Goal: Task Accomplishment & Management: Manage account settings

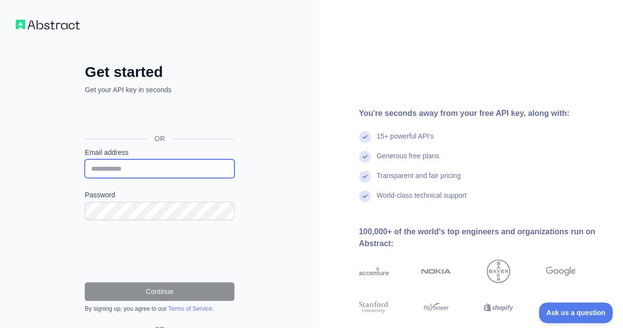
click at [139, 167] on input "Email address" at bounding box center [160, 168] width 150 height 19
click at [53, 143] on div "Get started Get your API key in seconds OR Email address Password Continue By s…" at bounding box center [160, 202] width 320 height 404
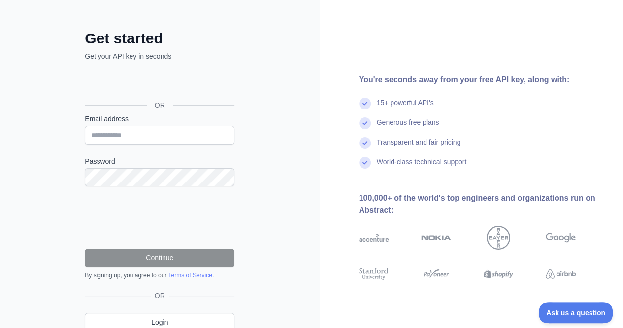
scroll to position [49, 0]
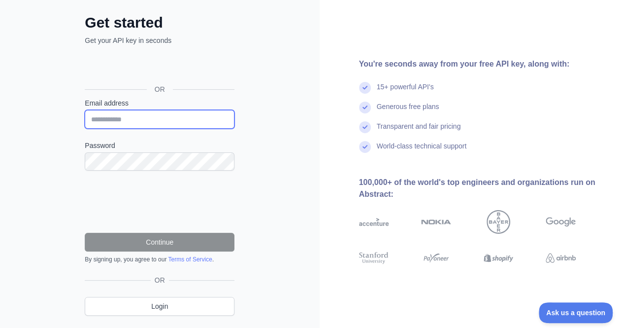
click at [138, 123] on input "Email address" at bounding box center [160, 119] width 150 height 19
type input "**********"
click at [28, 149] on div "**********" at bounding box center [160, 153] width 320 height 404
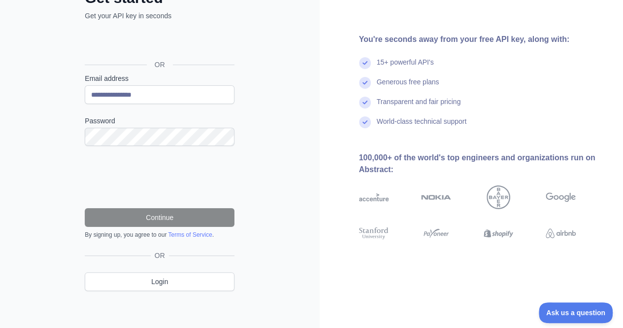
scroll to position [74, 0]
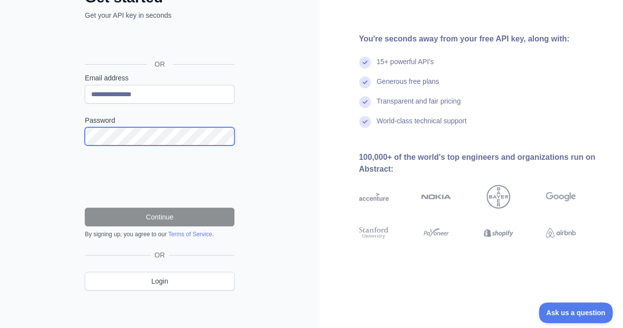
click at [85, 145] on div at bounding box center [85, 145] width 0 height 0
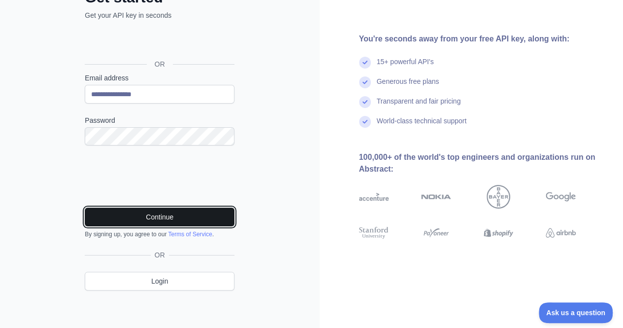
click at [149, 219] on button "Continue" at bounding box center [160, 216] width 150 height 19
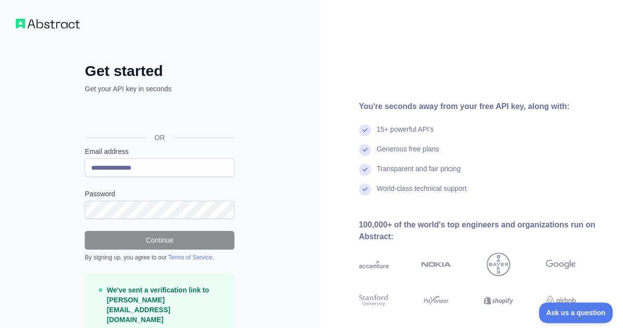
scroll to position [0, 0]
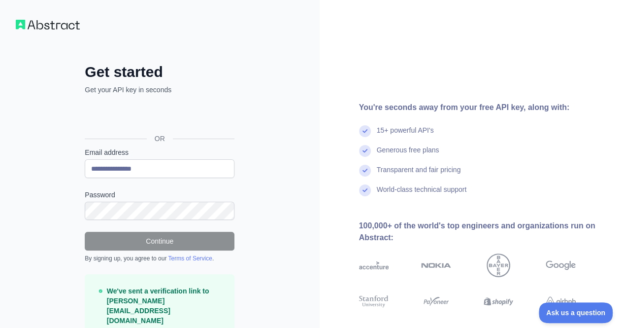
click at [293, 156] on div "**********" at bounding box center [160, 196] width 320 height 392
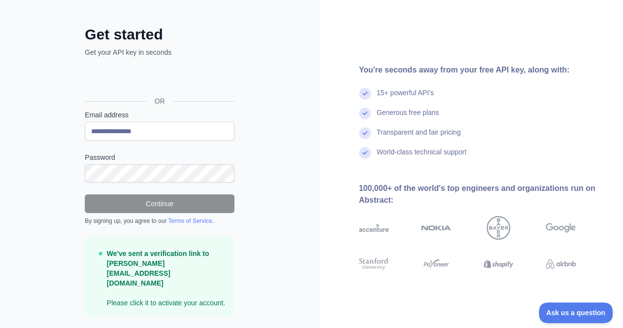
scroll to position [43, 0]
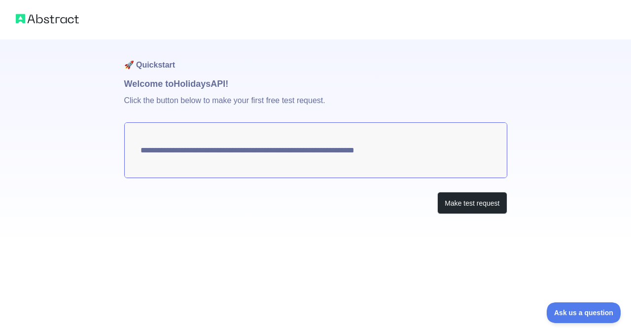
click at [384, 153] on textarea "**********" at bounding box center [315, 150] width 383 height 56
click at [465, 207] on button "Make test request" at bounding box center [471, 203] width 69 height 22
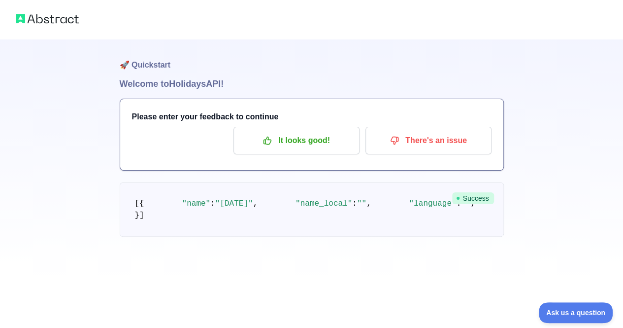
scroll to position [49, 0]
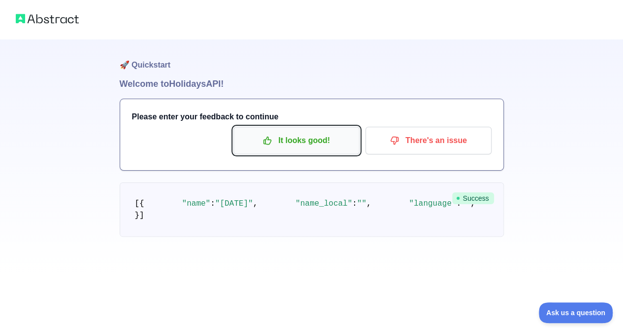
click at [306, 132] on p "It looks good!" at bounding box center [296, 140] width 111 height 17
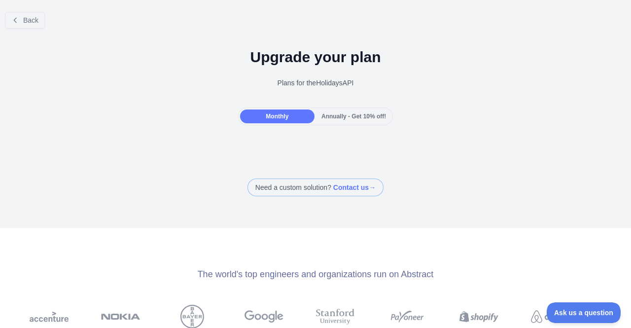
click at [282, 81] on div "Plans for the Holidays API" at bounding box center [315, 83] width 615 height 10
click at [320, 85] on div "Plans for the Holidays API" at bounding box center [315, 83] width 615 height 10
click at [34, 25] on button "Back" at bounding box center [25, 20] width 40 height 17
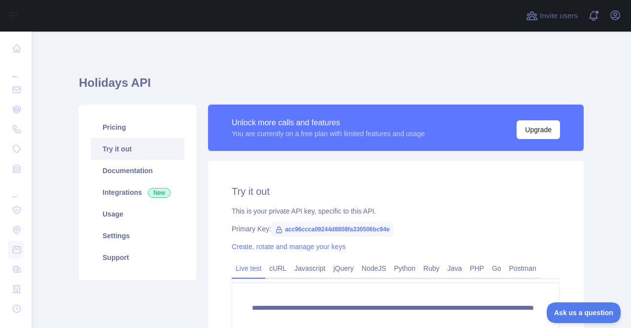
click at [304, 229] on span "acc96ccca09244d8808fa330506bc94e" at bounding box center [332, 229] width 122 height 15
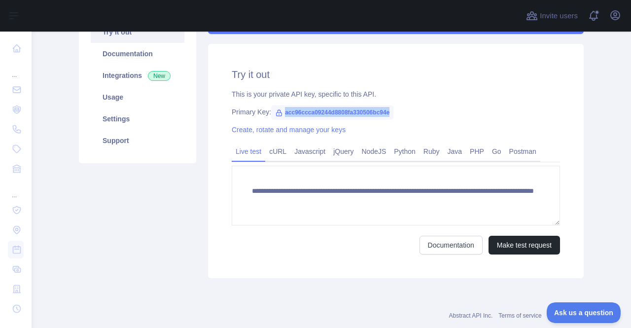
scroll to position [139, 0]
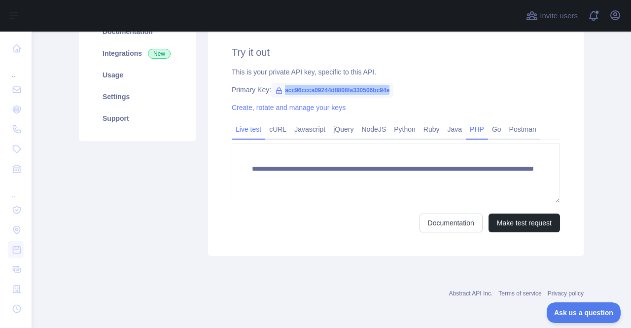
click at [474, 134] on link "PHP" at bounding box center [477, 129] width 22 height 16
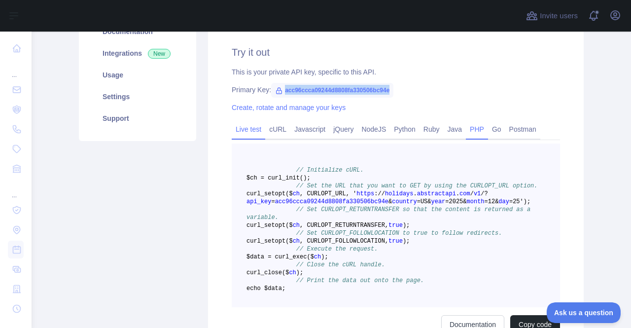
click at [251, 132] on link "Live test" at bounding box center [249, 129] width 34 height 16
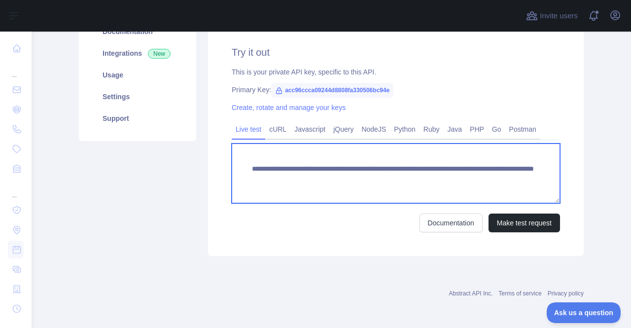
click at [311, 170] on textarea "**********" at bounding box center [396, 173] width 328 height 60
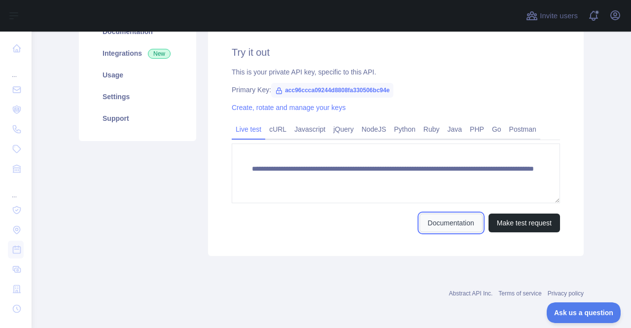
click at [462, 227] on link "Documentation" at bounding box center [450, 222] width 63 height 19
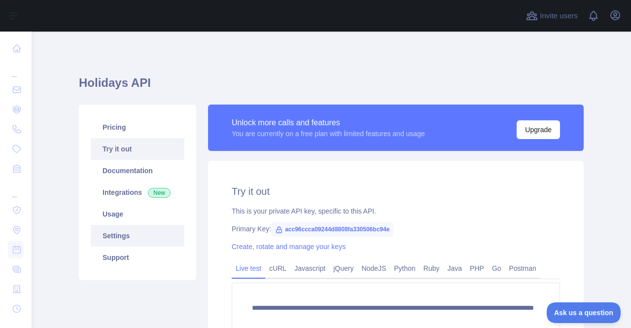
click at [139, 242] on link "Settings" at bounding box center [138, 236] width 94 height 22
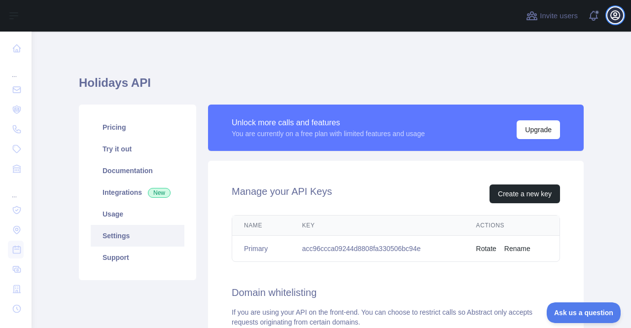
click at [616, 15] on icon "button" at bounding box center [615, 15] width 9 height 9
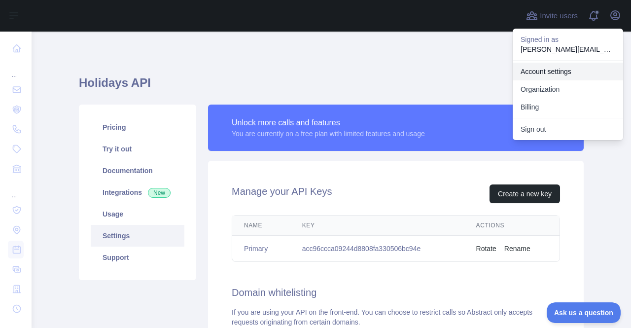
click at [566, 75] on link "Account settings" at bounding box center [568, 72] width 110 height 18
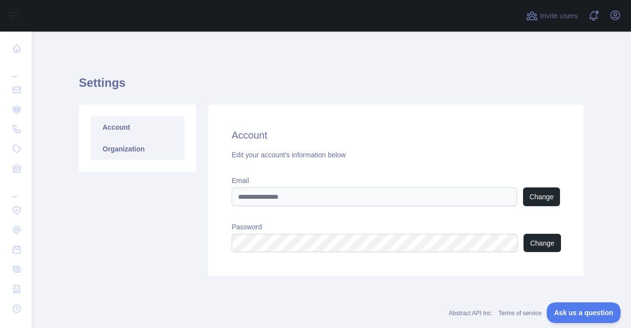
click at [152, 158] on link "Organization" at bounding box center [138, 149] width 94 height 22
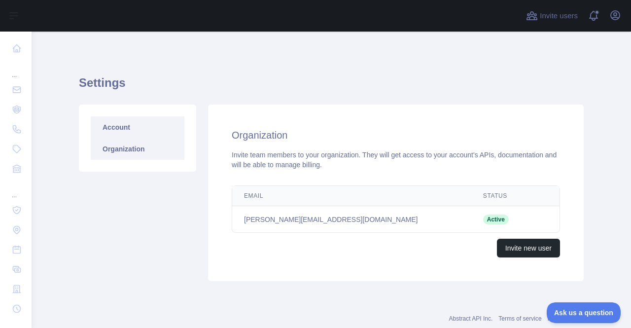
click at [149, 121] on link "Account" at bounding box center [138, 127] width 94 height 22
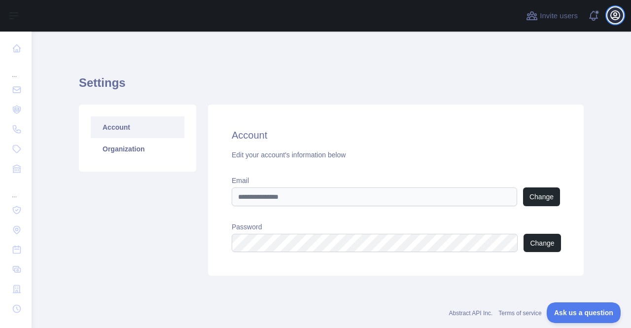
click at [622, 17] on button "Open user menu" at bounding box center [615, 15] width 16 height 16
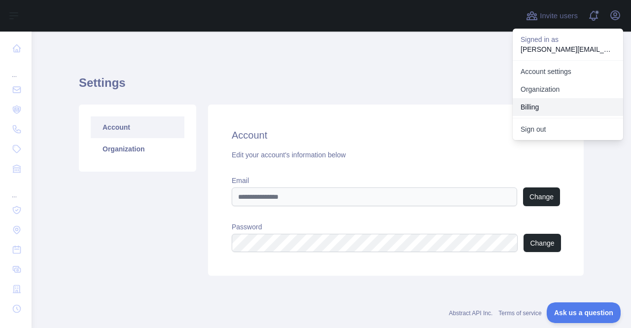
click at [551, 107] on button "Billing" at bounding box center [568, 107] width 110 height 18
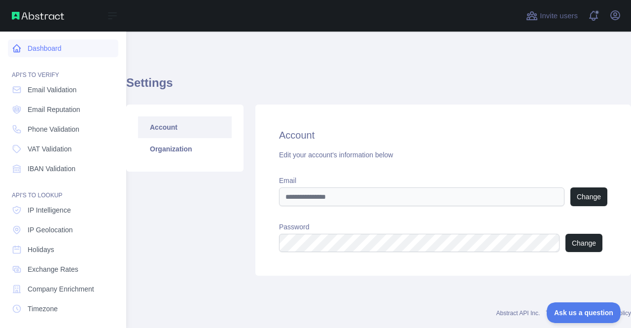
click at [58, 52] on link "Dashboard" at bounding box center [63, 48] width 110 height 18
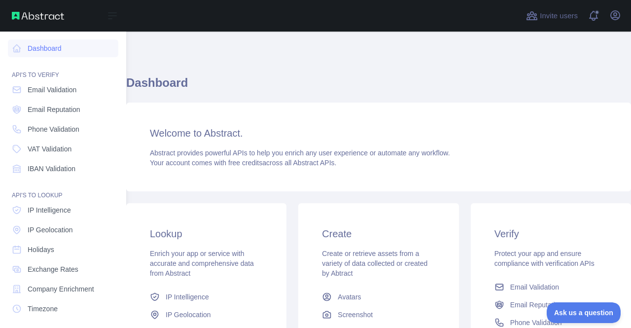
click at [34, 11] on div "Open sidebar" at bounding box center [63, 16] width 126 height 32
click at [31, 13] on img at bounding box center [38, 16] width 52 height 8
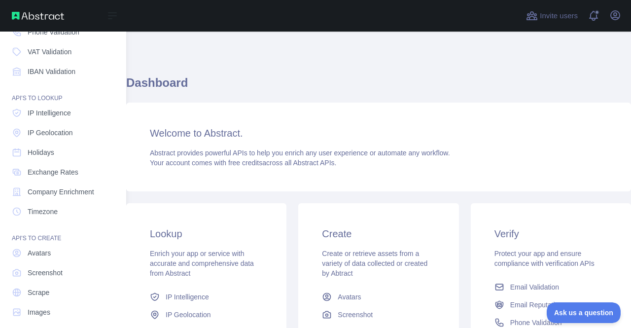
scroll to position [105, 0]
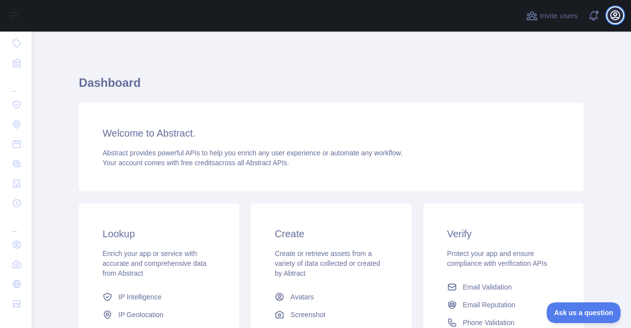
click at [611, 15] on icon "button" at bounding box center [615, 15] width 9 height 9
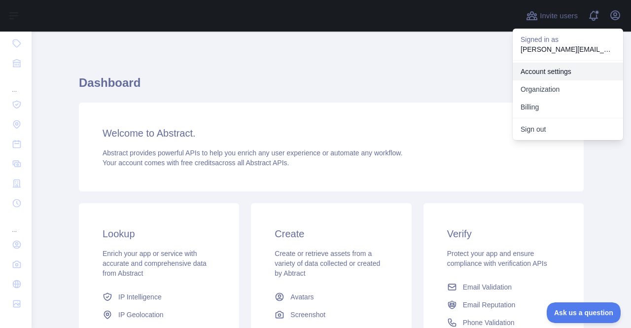
click at [545, 70] on link "Account settings" at bounding box center [568, 72] width 110 height 18
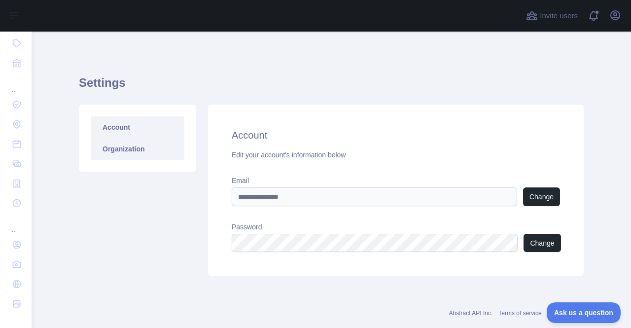
click at [122, 147] on link "Organization" at bounding box center [138, 149] width 94 height 22
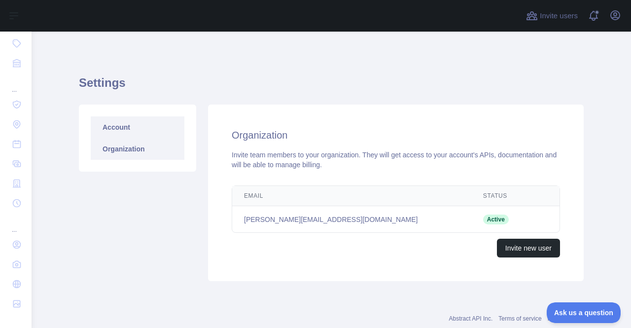
click at [139, 130] on link "Account" at bounding box center [138, 127] width 94 height 22
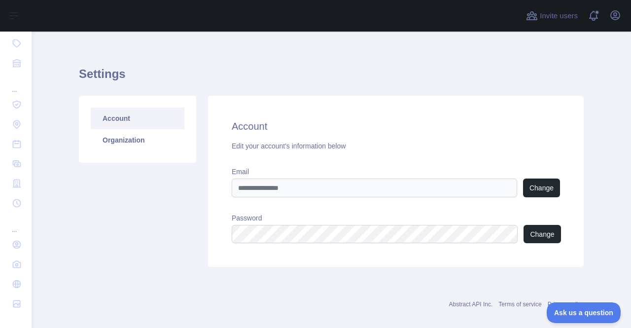
scroll to position [20, 0]
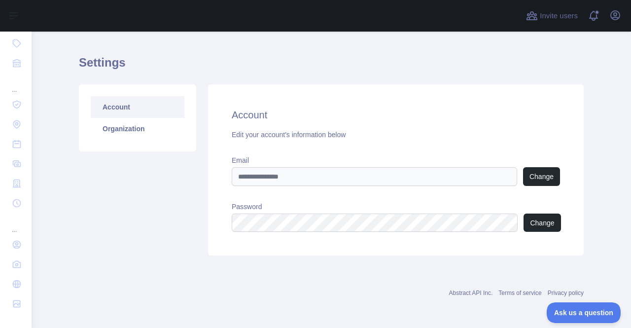
click at [174, 212] on div "Account Organization" at bounding box center [137, 169] width 129 height 171
